Goal: Information Seeking & Learning: Understand process/instructions

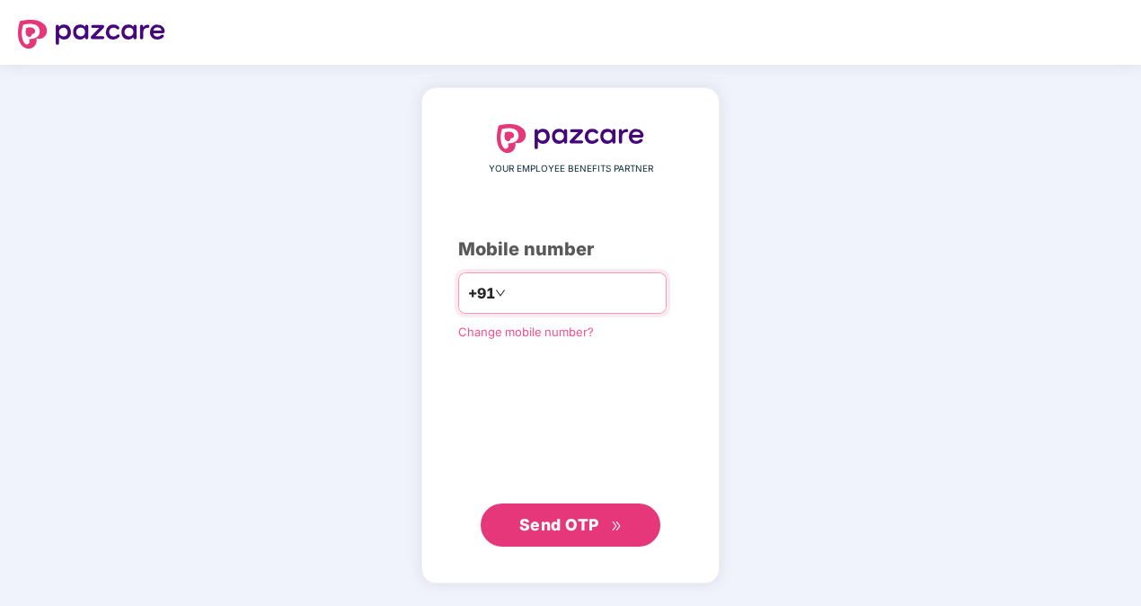
click at [510, 295] on input "**********" at bounding box center [583, 293] width 147 height 29
type input "**********"
click at [573, 528] on span "Send OTP" at bounding box center [559, 524] width 80 height 19
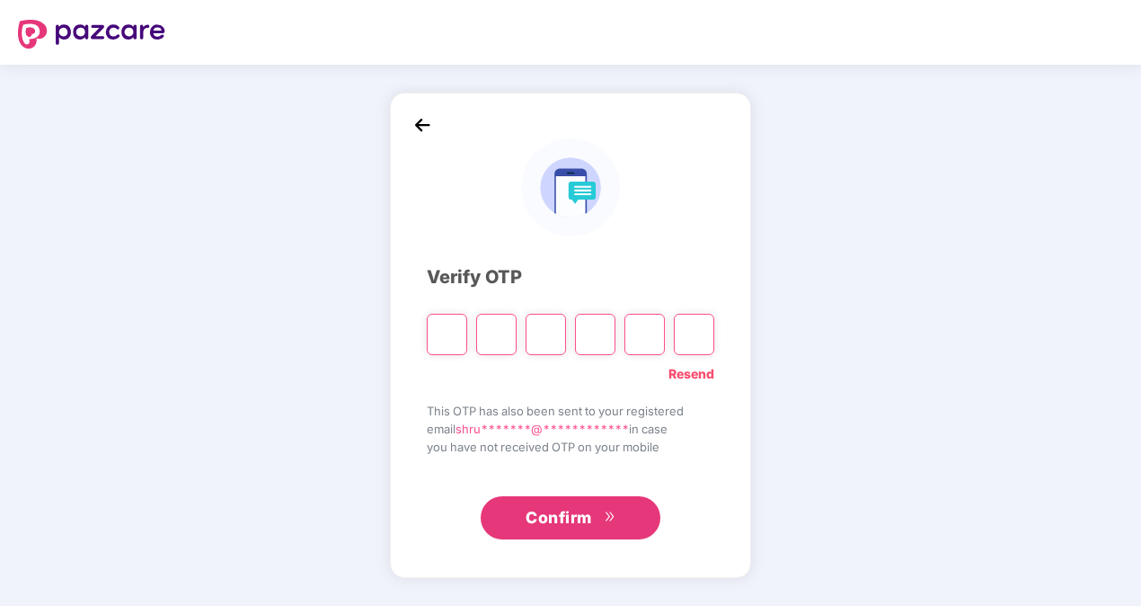
type input "*"
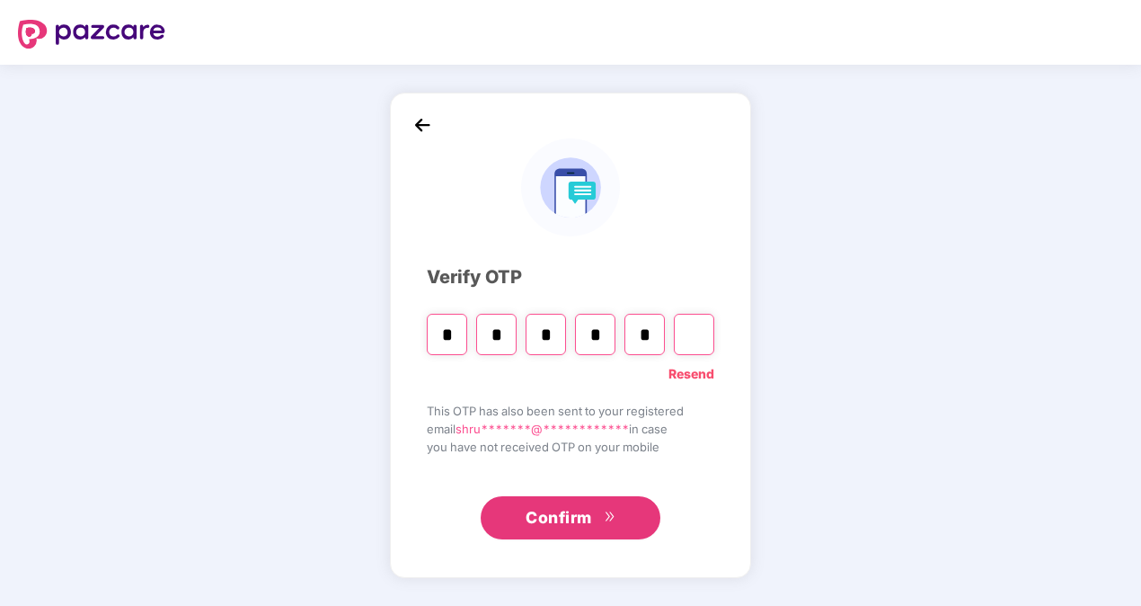
type input "*"
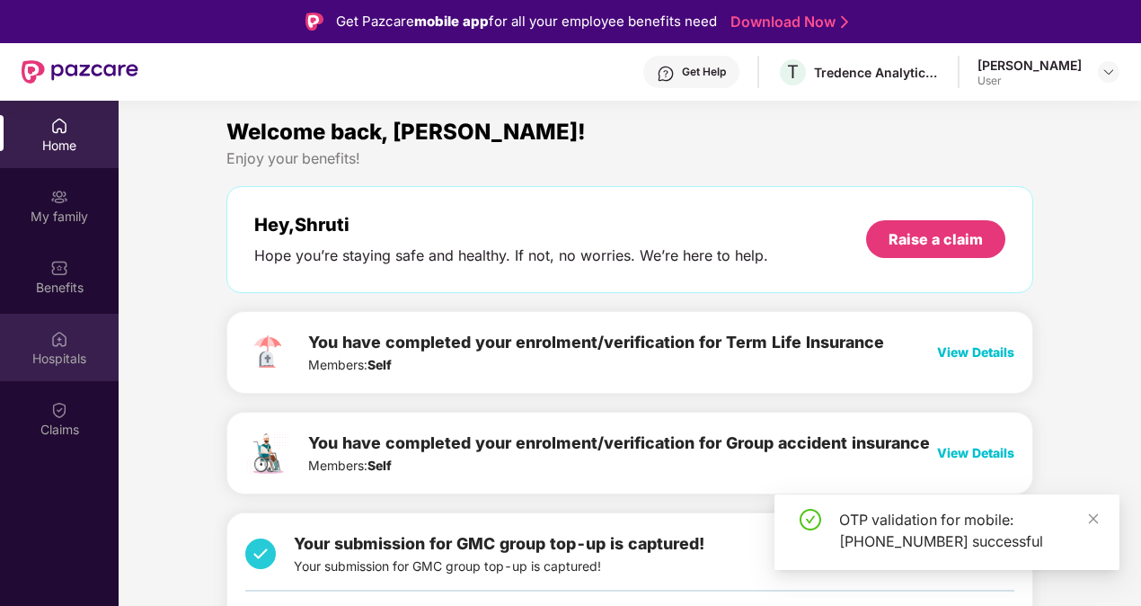
click at [66, 338] on img at bounding box center [59, 339] width 18 height 18
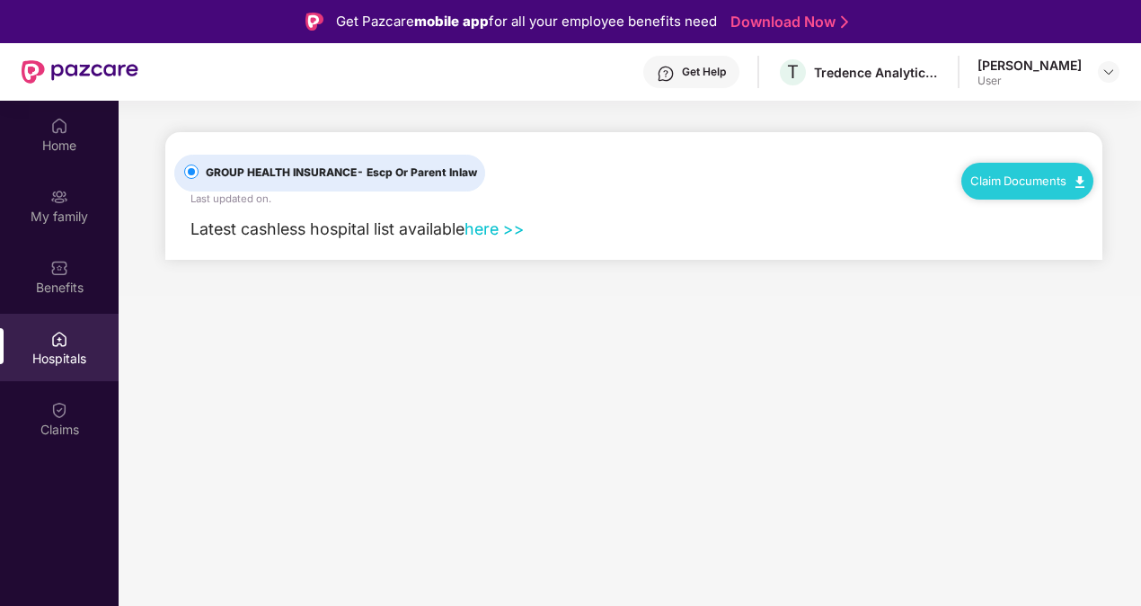
click at [496, 229] on link "here >>" at bounding box center [495, 228] width 60 height 19
click at [989, 174] on link "Claim Documents" at bounding box center [1028, 180] width 114 height 14
click at [1003, 249] on link "Claim Process" at bounding box center [1035, 248] width 117 height 39
click at [1007, 173] on div "Claim Documents" at bounding box center [1028, 181] width 132 height 36
click at [1008, 194] on div "Claim Documents" at bounding box center [1028, 181] width 132 height 36
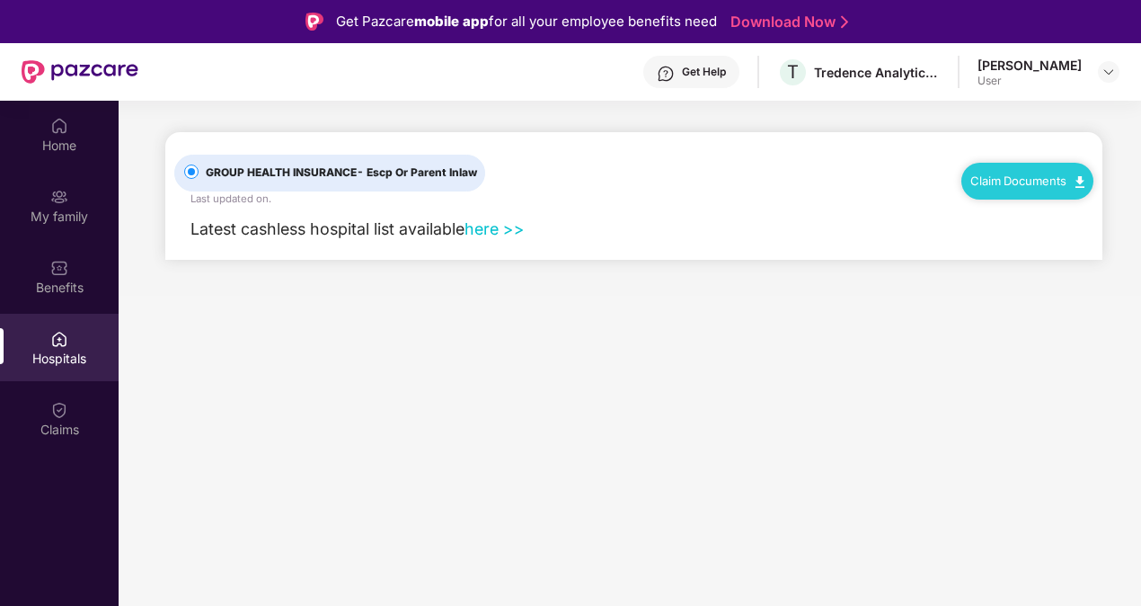
click at [1076, 182] on img at bounding box center [1080, 182] width 9 height 12
click at [997, 214] on link "Claim Form" at bounding box center [1035, 212] width 117 height 39
